Goal: Check status: Check status

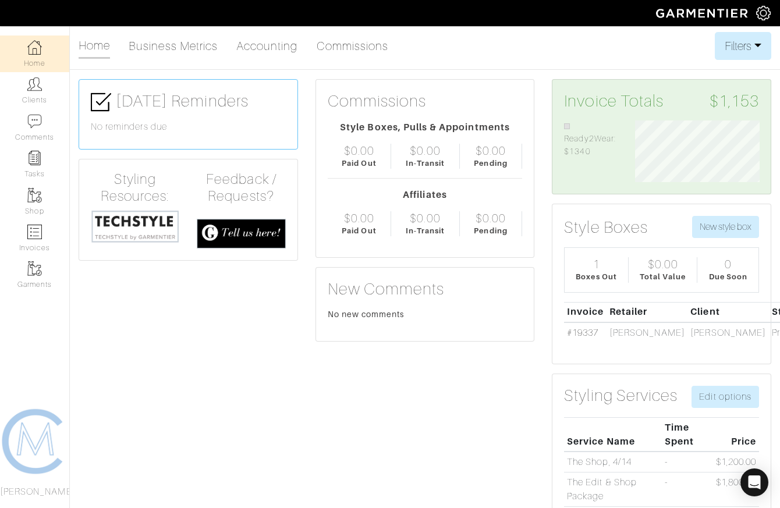
scroll to position [62, 142]
click at [40, 236] on img at bounding box center [34, 232] width 15 height 15
select select
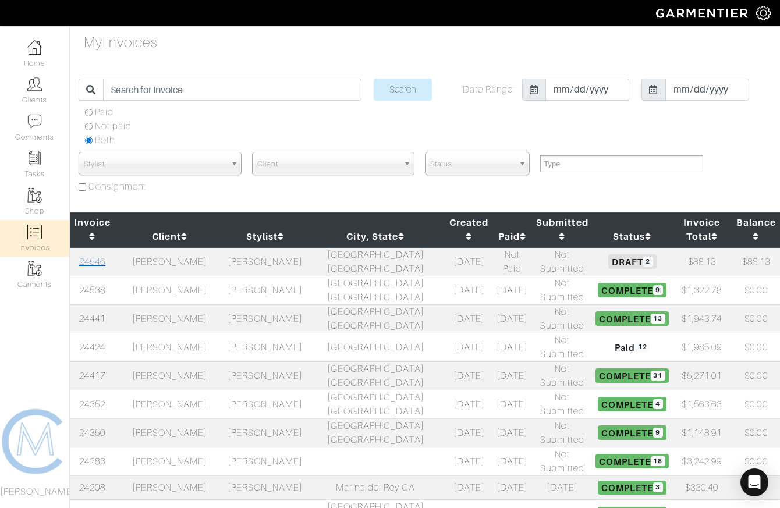
click at [101, 257] on link "24546" at bounding box center [92, 262] width 26 height 10
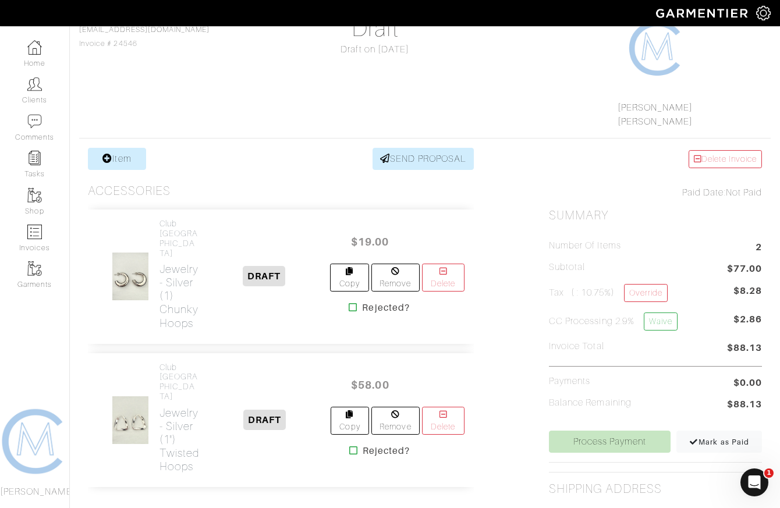
scroll to position [114, 0]
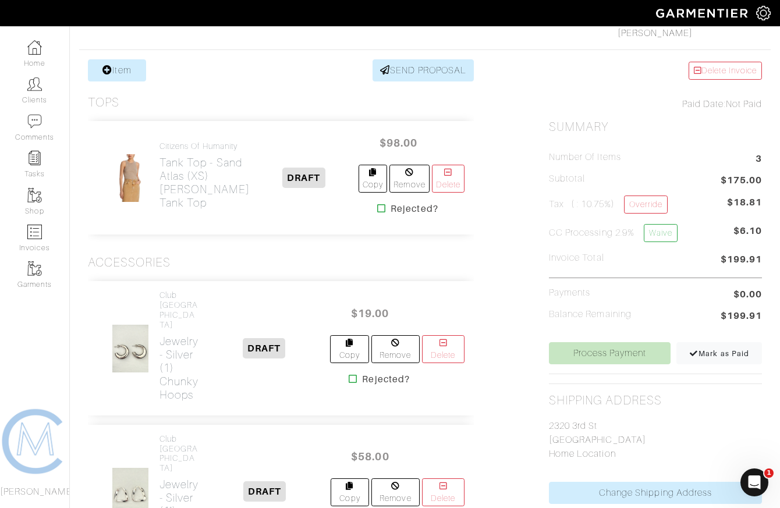
scroll to position [207, 0]
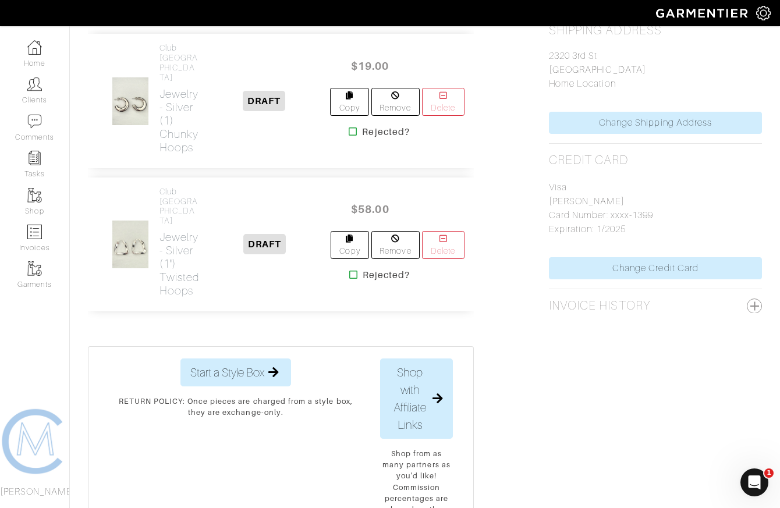
scroll to position [578, 0]
